Goal: Information Seeking & Learning: Learn about a topic

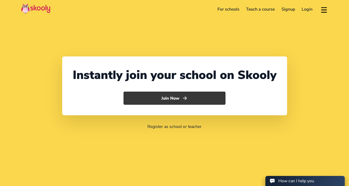
select select "1"
select select "[GEOGRAPHIC_DATA]"
select select "America/New_York"
click at [172, 99] on button "Join Now" at bounding box center [175, 98] width 102 height 13
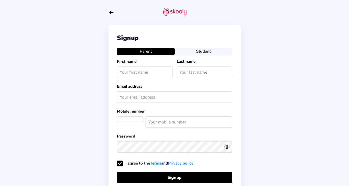
select select "CA"
click at [108, 15] on div "Signup Parent Student First name Last name Email address Mobile number (+1) Afg…" at bounding box center [174, 127] width 349 height 254
click at [110, 13] on icon "arrow back outline" at bounding box center [111, 12] width 4 height 3
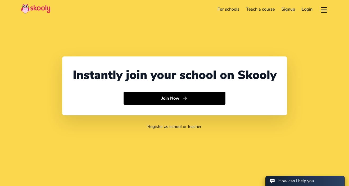
select select "1"
select select "[GEOGRAPHIC_DATA]"
select select "America/New_York"
click at [227, 11] on link "For schools" at bounding box center [228, 9] width 29 height 8
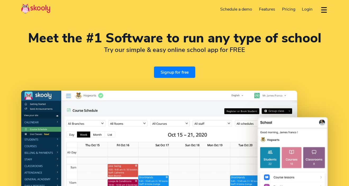
select select "en"
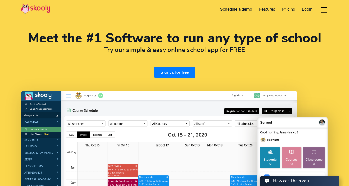
select select "1"
select select "[GEOGRAPHIC_DATA]"
select select "America/New_York"
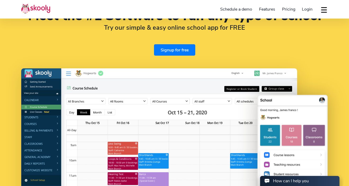
scroll to position [68, 0]
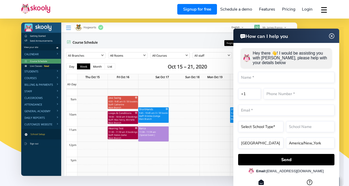
click at [332, 35] on img at bounding box center [332, 36] width 10 height 7
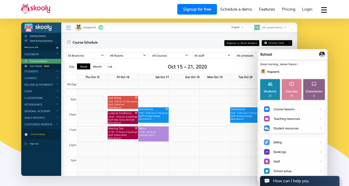
click at [288, 11] on span "Pricing" at bounding box center [288, 9] width 13 height 6
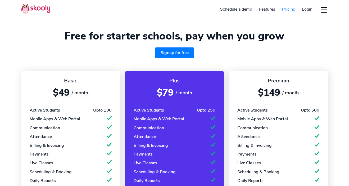
select select "en"
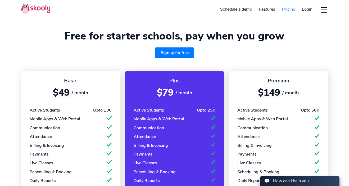
select select "1"
select select "[GEOGRAPHIC_DATA]"
select select "America/New_York"
click at [314, 47] on div "Signup for free" at bounding box center [174, 52] width 307 height 11
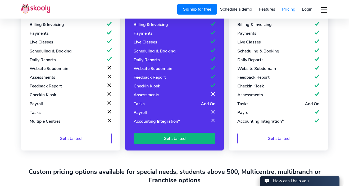
scroll to position [122, 0]
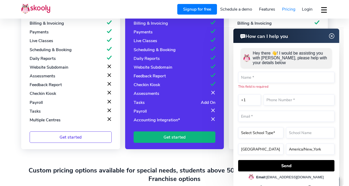
click at [331, 36] on img at bounding box center [332, 36] width 10 height 7
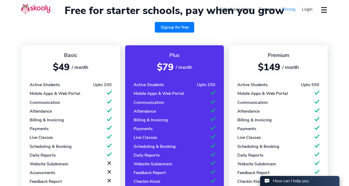
scroll to position [0, 0]
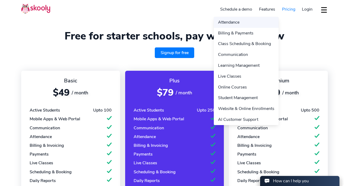
click at [233, 24] on link "Attendance" at bounding box center [246, 22] width 65 height 11
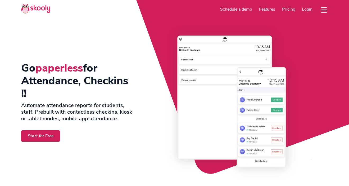
select select "en"
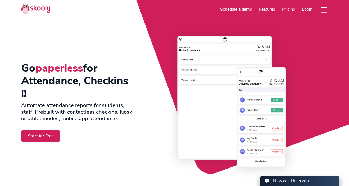
select select "1"
select select "[GEOGRAPHIC_DATA]"
select select "America/New_York"
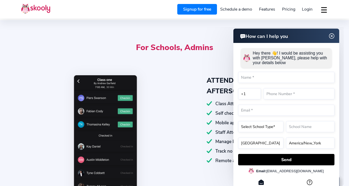
scroll to position [193, 0]
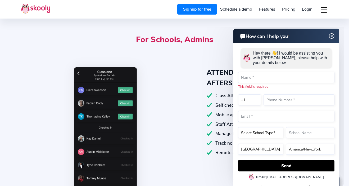
click at [332, 34] on img at bounding box center [332, 36] width 10 height 7
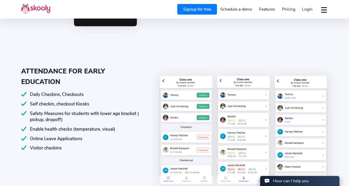
scroll to position [364, 0]
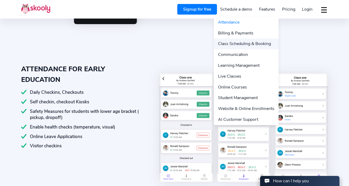
click at [245, 45] on link "Class Scheduling & Booking" at bounding box center [246, 43] width 65 height 11
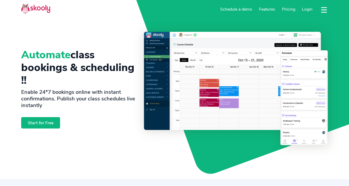
select select "en"
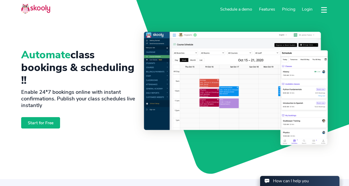
select select "1"
select select "[GEOGRAPHIC_DATA]"
select select "America/New_York"
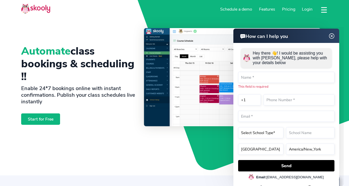
click at [330, 38] on img at bounding box center [332, 36] width 10 height 7
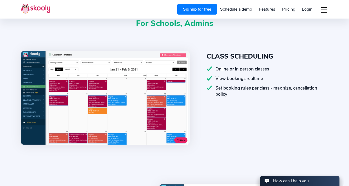
scroll to position [217, 0]
